Goal: Navigation & Orientation: Go to known website

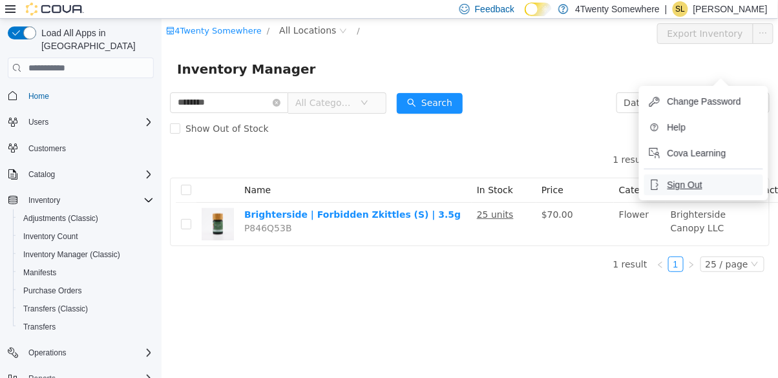
click at [693, 178] on span "Sign Out" at bounding box center [684, 184] width 35 height 13
